Goal: Task Accomplishment & Management: Use online tool/utility

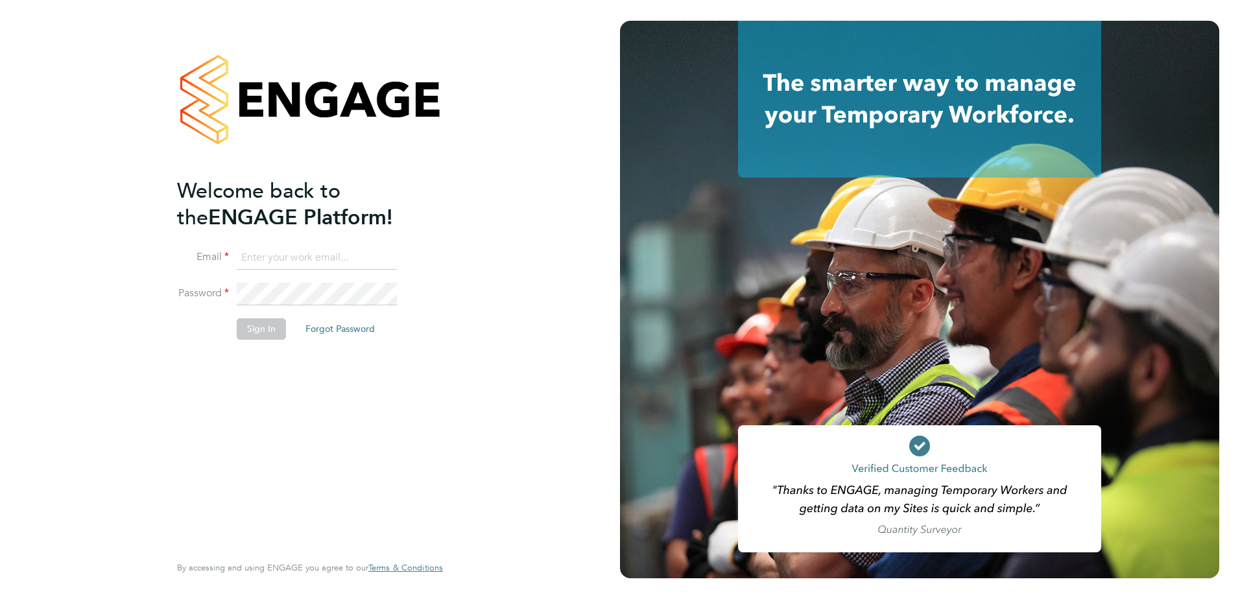
type input "william.mills@vistry.co.uk"
click at [265, 334] on button "Sign In" at bounding box center [261, 328] width 49 height 21
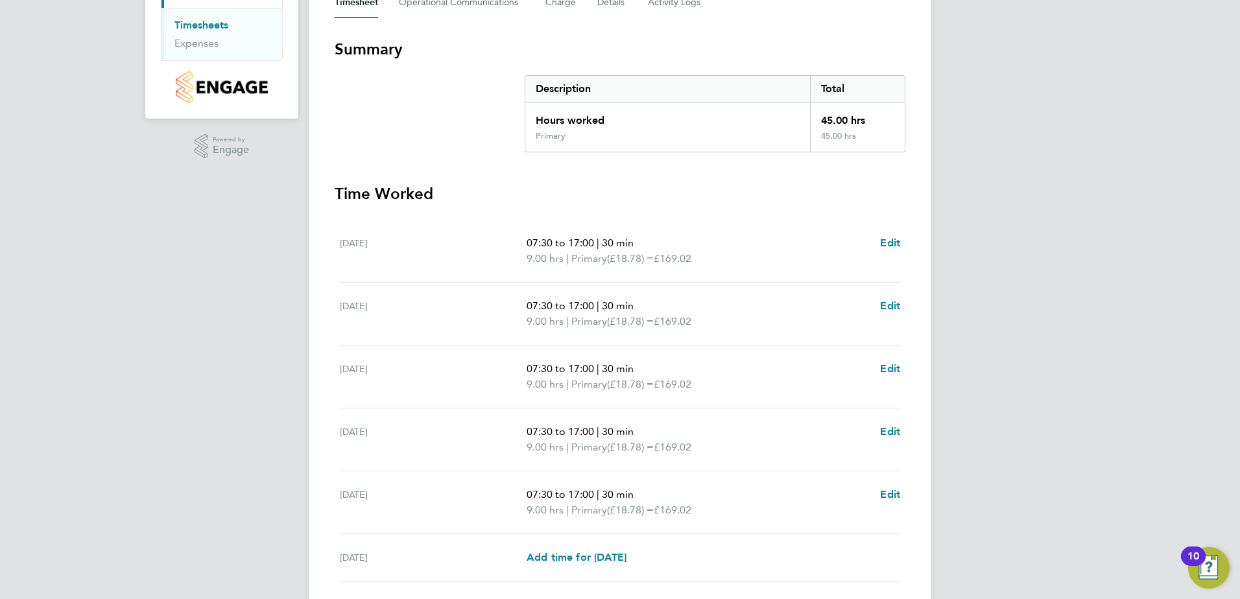
scroll to position [324, 0]
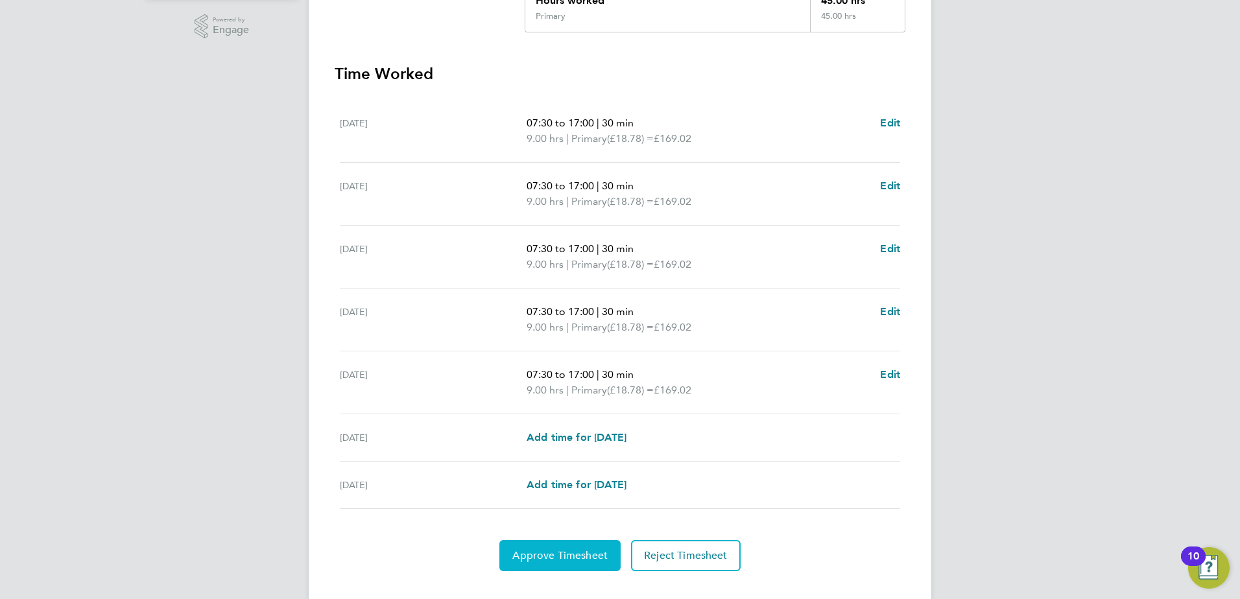
click at [574, 558] on span "Approve Timesheet" at bounding box center [559, 555] width 95 height 13
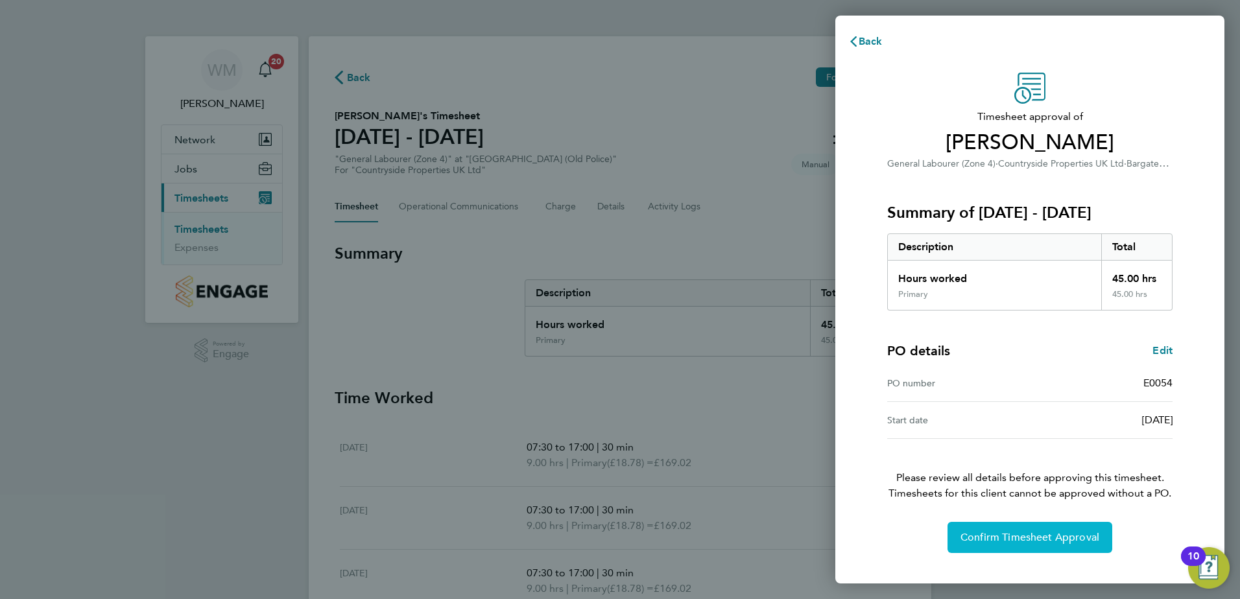
click at [960, 542] on button "Confirm Timesheet Approval" at bounding box center [1029, 537] width 165 height 31
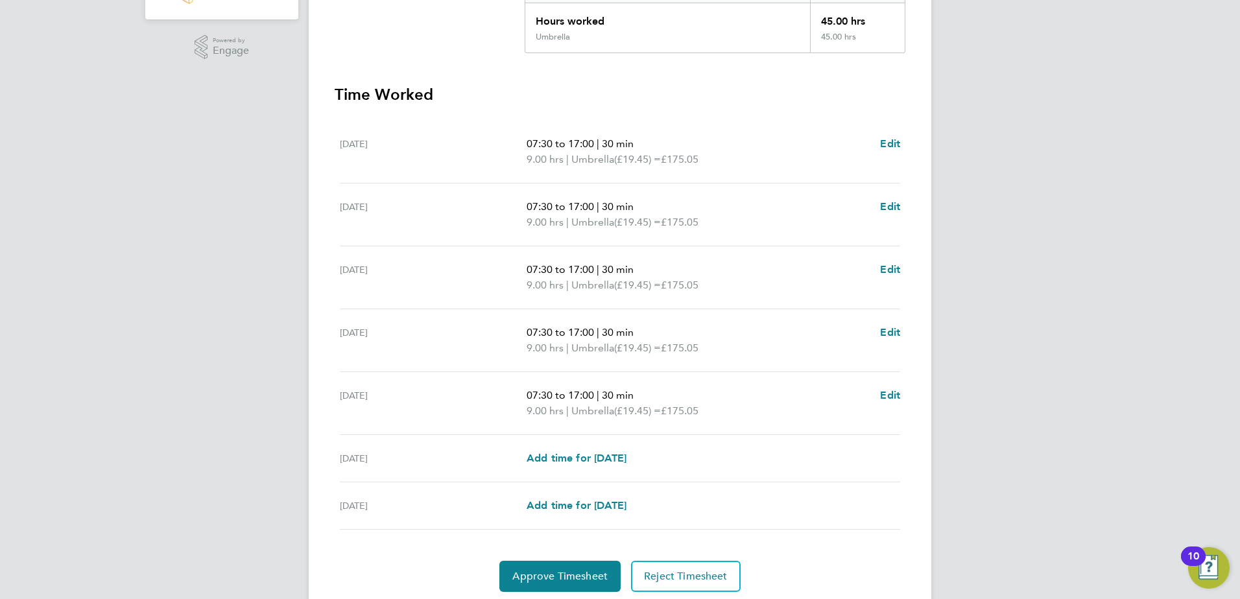
scroll to position [348, 0]
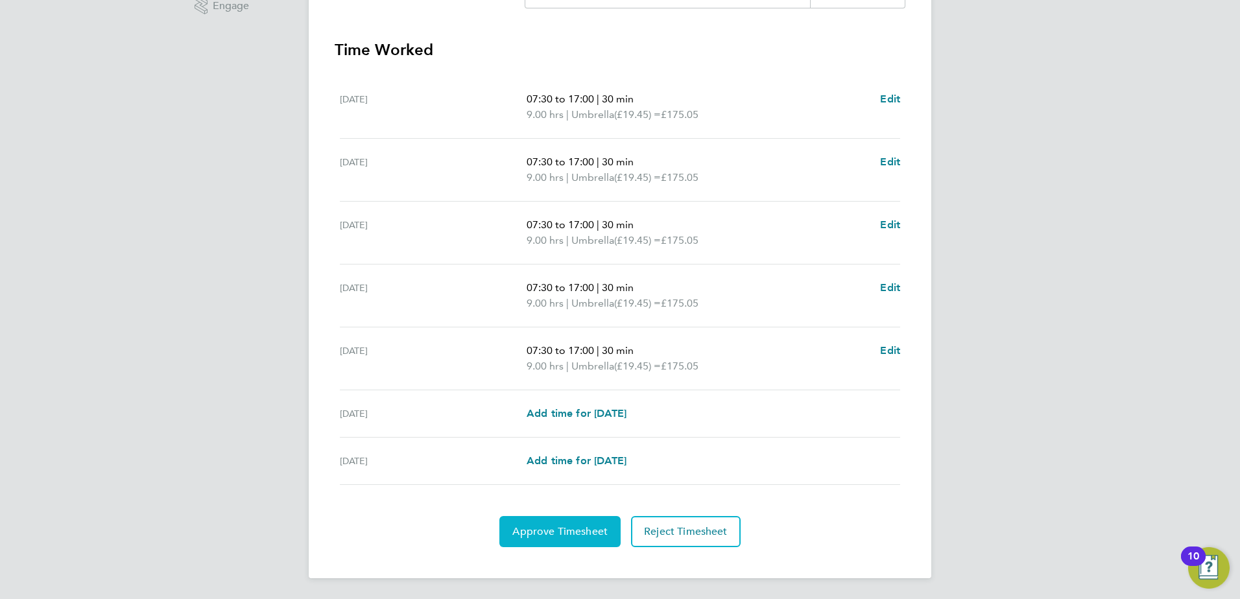
click at [569, 528] on span "Approve Timesheet" at bounding box center [559, 531] width 95 height 13
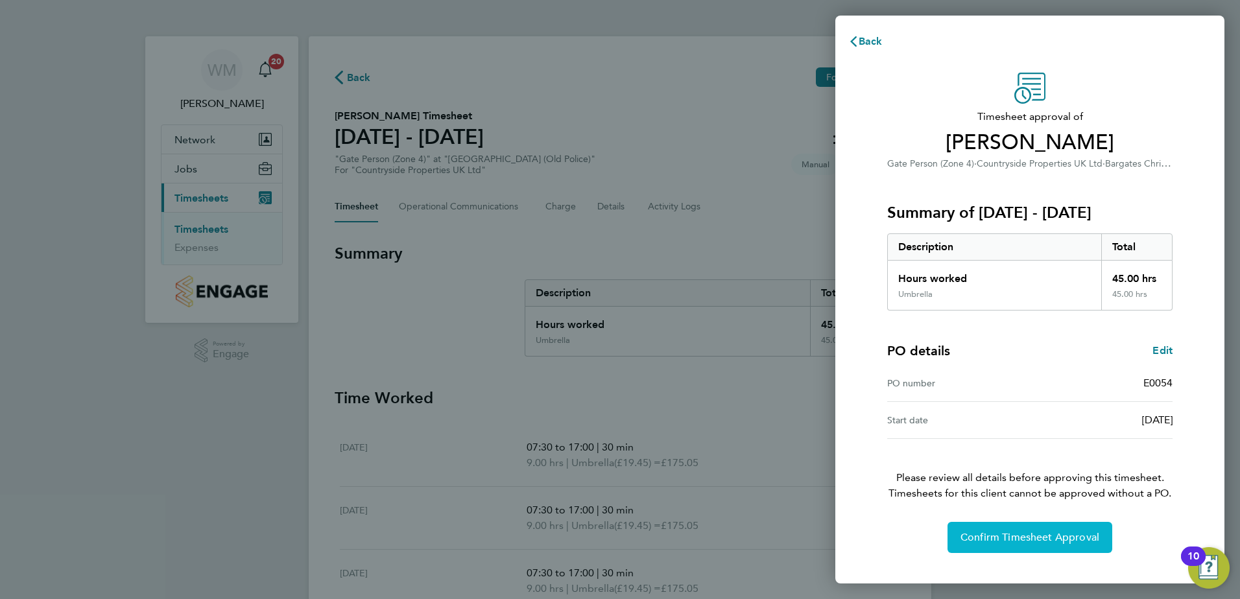
click at [1037, 533] on span "Confirm Timesheet Approval" at bounding box center [1029, 537] width 139 height 13
